Goal: Task Accomplishment & Management: Use online tool/utility

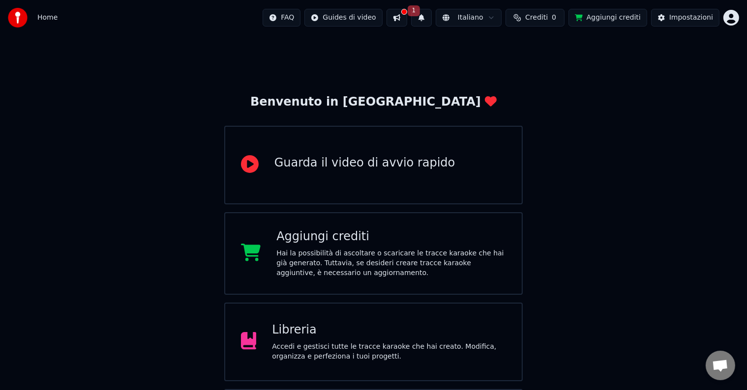
click at [303, 340] on div "Libreria Accedi e gestisci tutte le tracce karaoke che hai creato. Modifica, or…" at bounding box center [389, 341] width 234 height 39
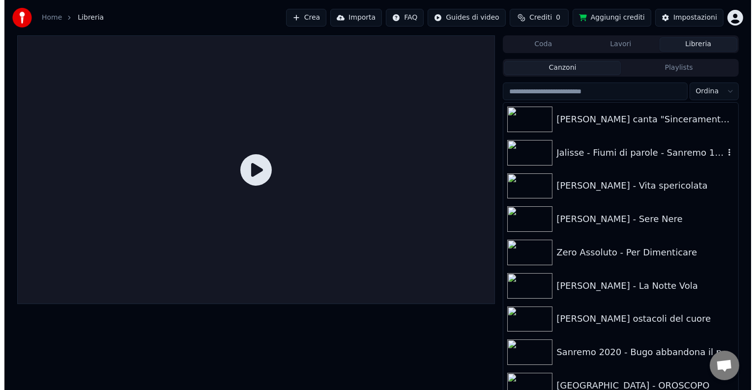
scroll to position [8, 0]
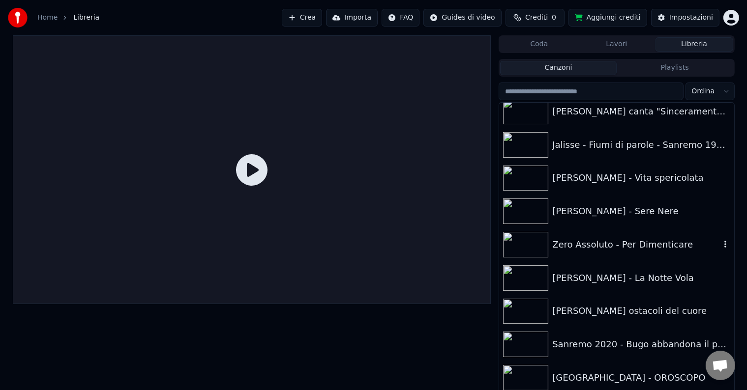
click at [618, 249] on div "Zero Assoluto - Per Dimenticare" at bounding box center [636, 245] width 168 height 14
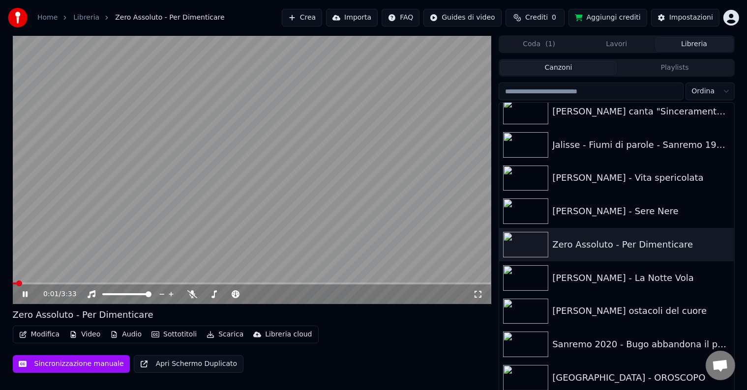
click at [26, 294] on icon at bounding box center [25, 295] width 5 height 6
click at [37, 338] on button "Modifica" at bounding box center [39, 335] width 49 height 14
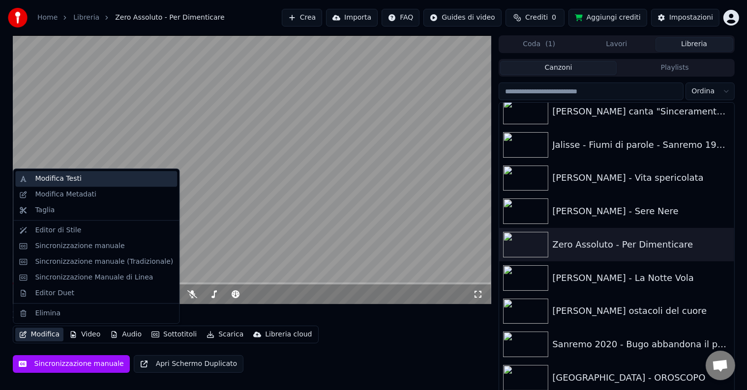
click at [86, 179] on div "Modifica Testi" at bounding box center [104, 179] width 138 height 10
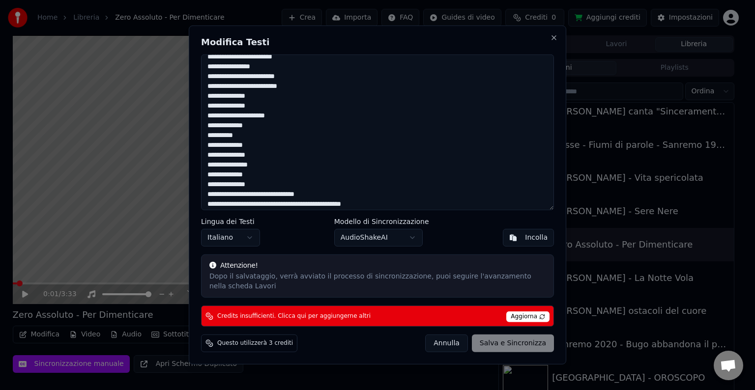
scroll to position [374, 0]
